Goal: Navigation & Orientation: Find specific page/section

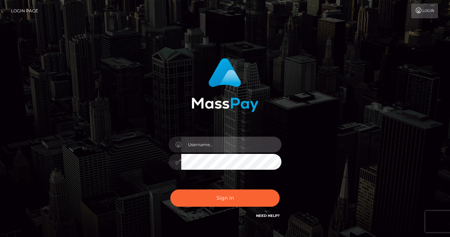
click at [250, 147] on input "text" at bounding box center [231, 145] width 100 height 16
type input "loganl"
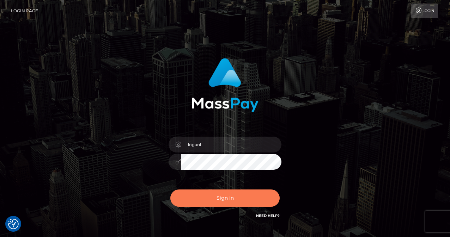
click at [223, 203] on button "Sign in" at bounding box center [224, 198] width 109 height 17
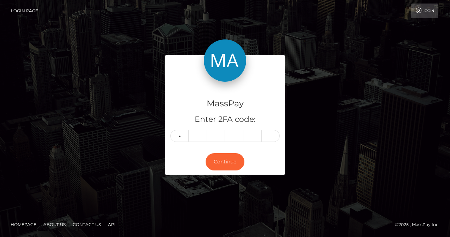
type input "5"
type input "4"
type input "1"
type input "6"
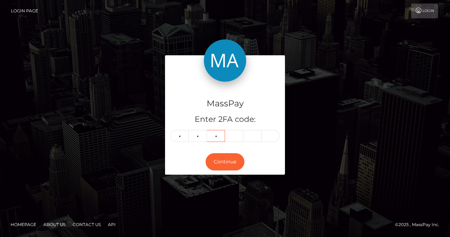
type input "6"
type input "0"
type input "4"
type input "0"
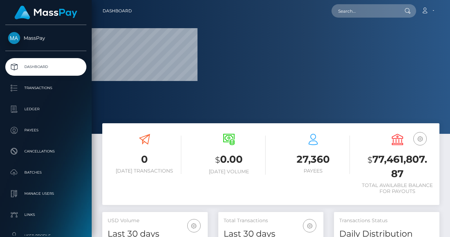
click at [235, 158] on h3 "$ 0.00" at bounding box center [229, 160] width 74 height 14
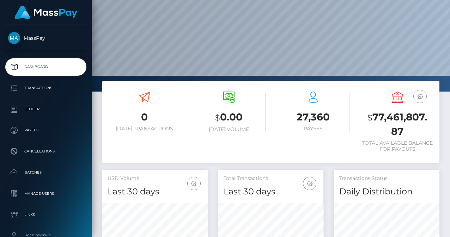
scroll to position [56, 0]
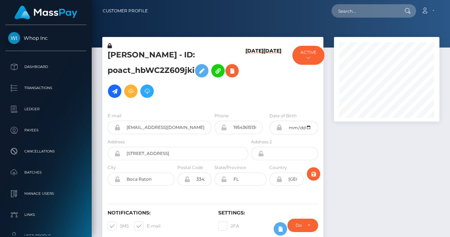
scroll to position [85, 105]
click at [177, 92] on h5 "JOHNATHON James LEWIS - ID: poact_hbWC2Z609jki" at bounding box center [176, 76] width 137 height 52
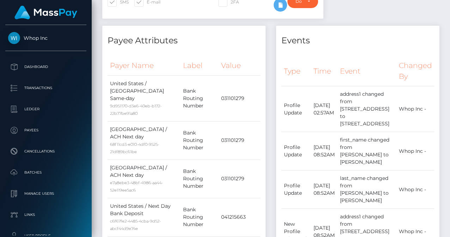
scroll to position [0, 0]
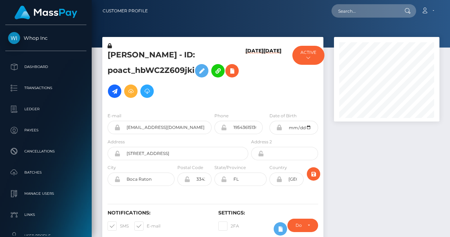
click at [326, 89] on div "JOHNATHON James LEWIS - ID: poact_hbWC2Z609jki 07/30/25 01/09/23" at bounding box center [213, 143] width 232 height 213
click at [32, 39] on span "Whop Inc" at bounding box center [45, 38] width 81 height 6
click at [42, 67] on p "Dashboard" at bounding box center [45, 67] width 75 height 11
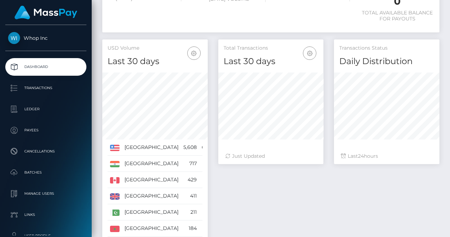
scroll to position [183, 0]
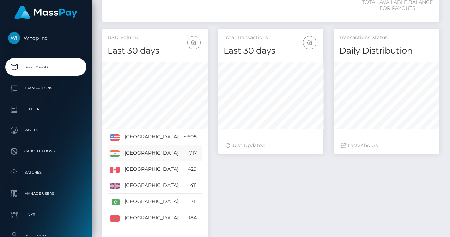
click at [199, 155] on td "8.86%" at bounding box center [210, 153] width 22 height 16
click at [231, 182] on div "Total Transactions Last 30 days Last 30 days Last 60 days Last 90 days 24" at bounding box center [329, 145] width 232 height 233
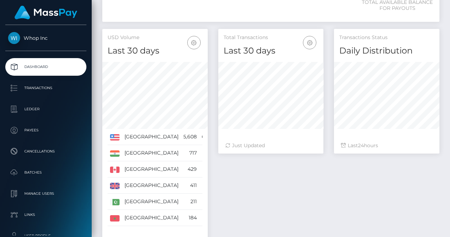
click at [233, 179] on div "Total Transactions Last 30 days Last 30 days Last 60 days Last 90 days 24" at bounding box center [329, 145] width 232 height 233
click at [215, 54] on div "Total Transactions Last 30 days Last 30 days Last 60 days Last 90 days Just Upd…" at bounding box center [271, 95] width 116 height 132
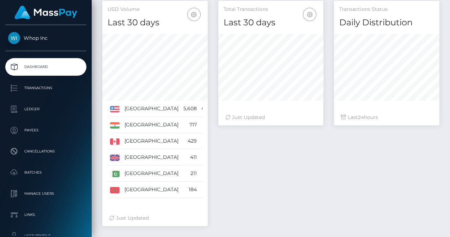
scroll to position [226, 0]
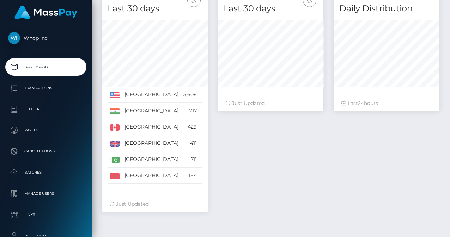
click at [99, 167] on div "USD Volume Last 30 days Last 30 days Last 60 days Last 90 days United States In…" at bounding box center [155, 103] width 116 height 233
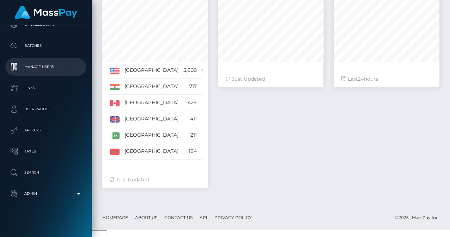
scroll to position [129, 0]
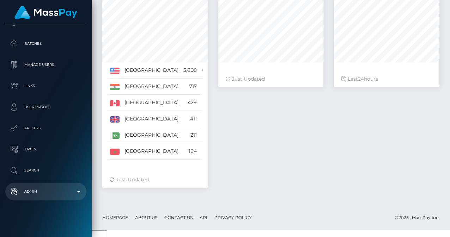
click at [77, 192] on b at bounding box center [78, 191] width 3 height 1
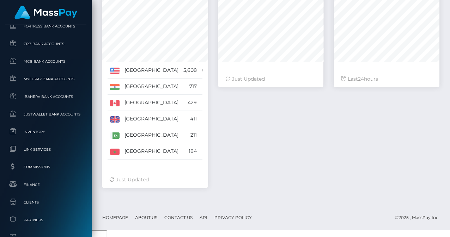
scroll to position [355, 0]
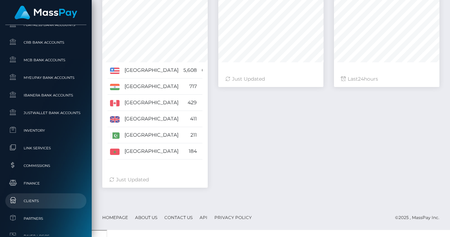
click at [48, 201] on span "Clients" at bounding box center [45, 201] width 75 height 8
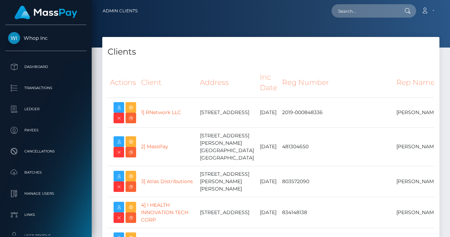
select select "223"
click at [128, 108] on icon at bounding box center [131, 107] width 8 height 9
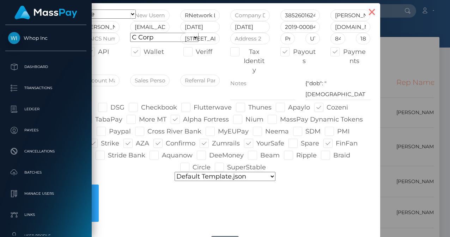
click at [368, 16] on button "×" at bounding box center [371, 11] width 17 height 17
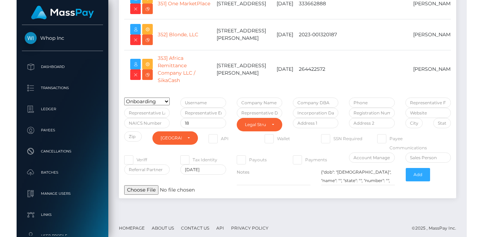
scroll to position [11510, 0]
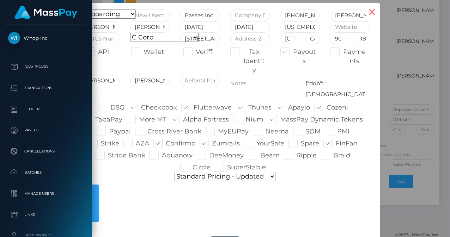
click at [371, 10] on button "×" at bounding box center [371, 11] width 17 height 17
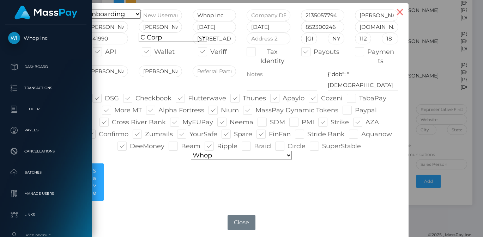
click at [399, 13] on button "×" at bounding box center [399, 11] width 17 height 17
